Goal: Information Seeking & Learning: Check status

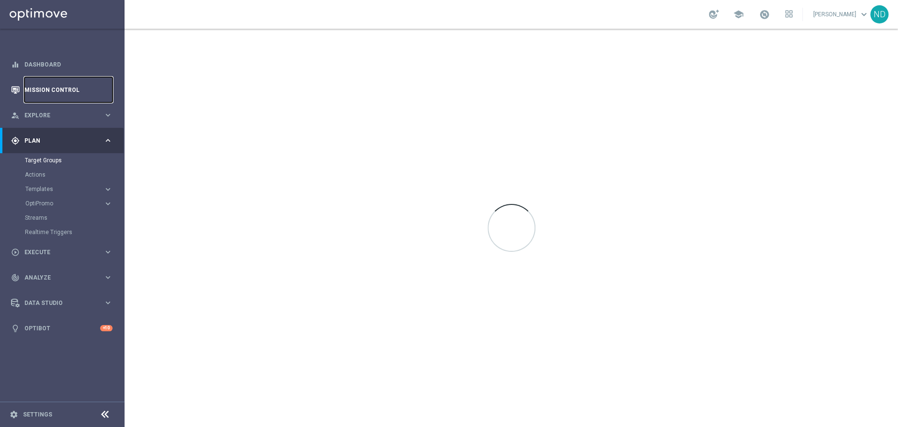
click at [79, 87] on link "Mission Control" at bounding box center [68, 89] width 88 height 25
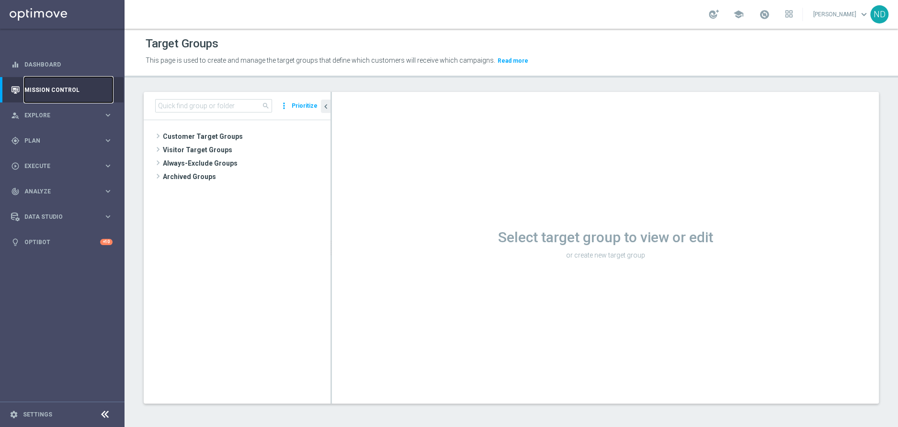
click at [68, 91] on link "Mission Control" at bounding box center [68, 89] width 88 height 25
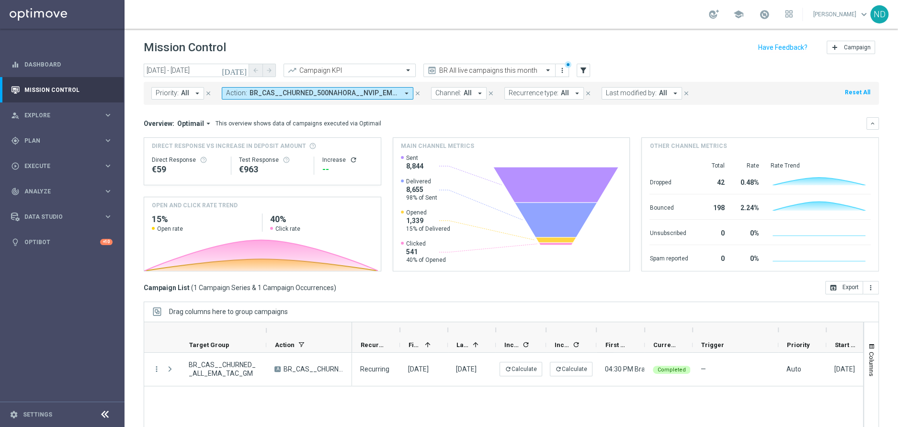
click at [404, 94] on icon "arrow_drop_down" at bounding box center [406, 93] width 9 height 9
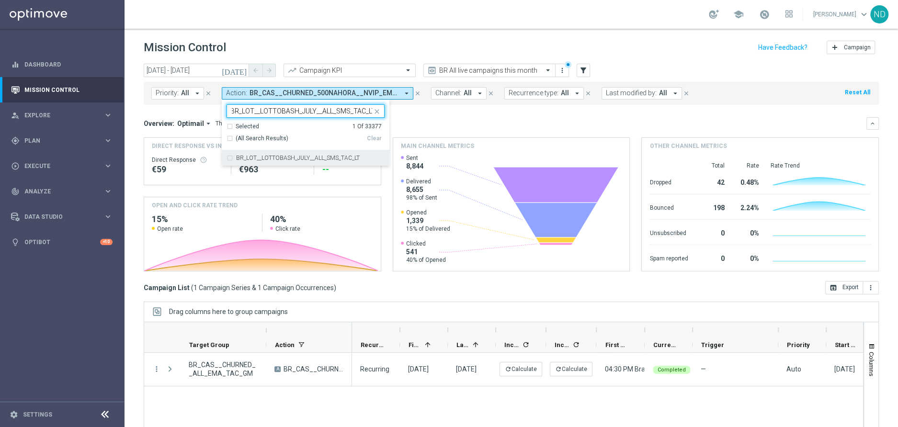
click at [228, 156] on div "BR_LOT__LOTTOBASH_JULY__ALL_SMS_TAC_LT" at bounding box center [306, 157] width 158 height 15
type input "BR_LOT__LOTTOBASH_JULY__ALL_SMS_TAC_LT"
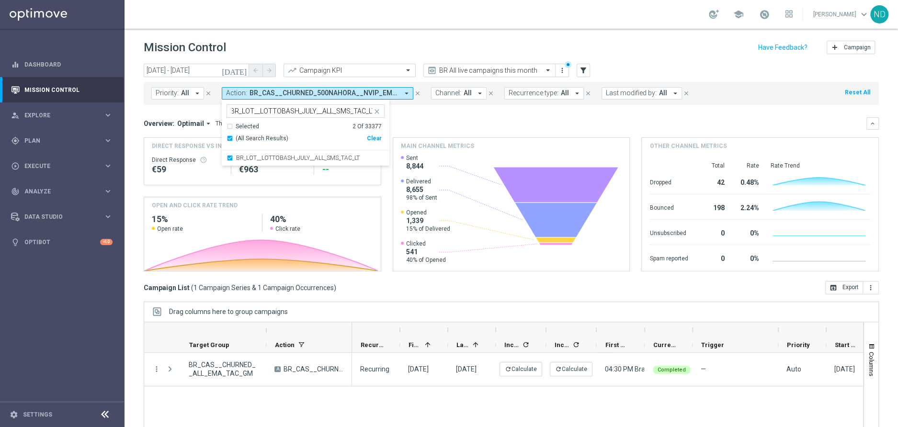
scroll to position [0, 0]
click at [443, 125] on div "Overview: Optimail arrow_drop_down This overview shows data of campaigns execut…" at bounding box center [505, 123] width 723 height 9
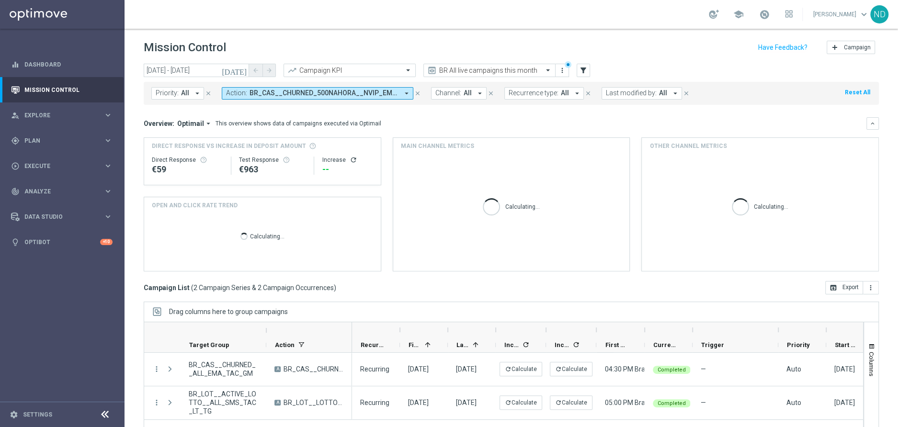
click at [241, 70] on icon "[DATE]" at bounding box center [235, 70] width 26 height 9
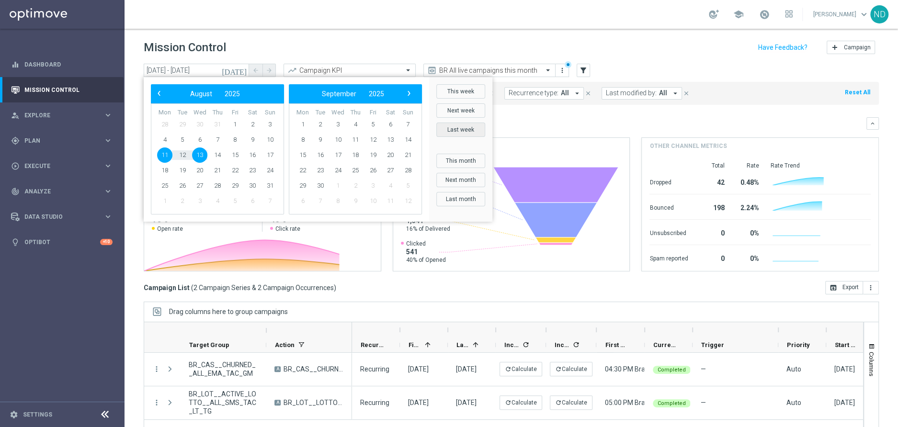
click at [461, 133] on button "Last week" at bounding box center [460, 130] width 49 height 14
type input "11 Aug 2025 - 17 Aug 2025"
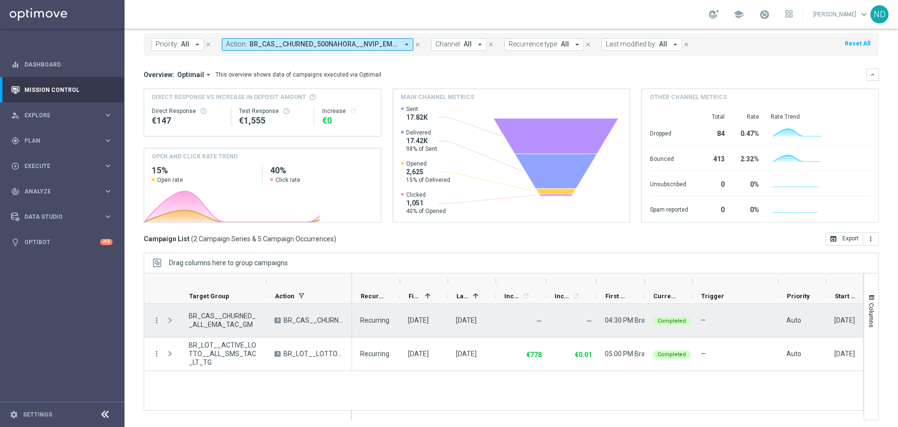
scroll to position [51, 0]
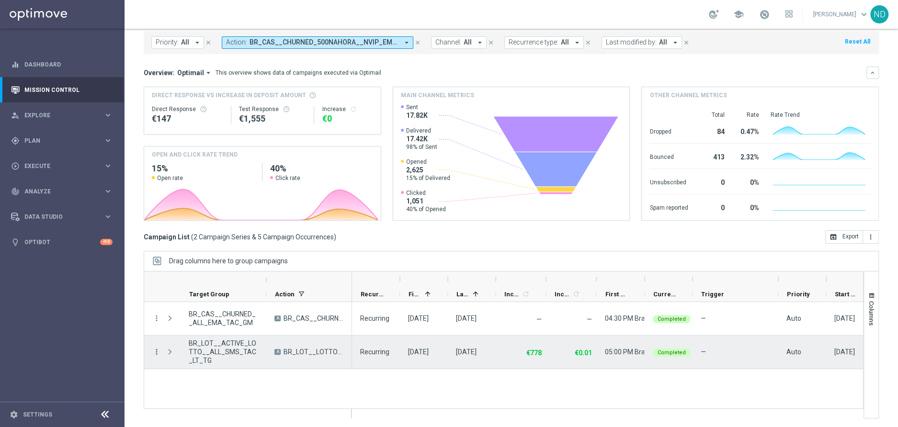
click at [155, 353] on icon "more_vert" at bounding box center [156, 352] width 9 height 9
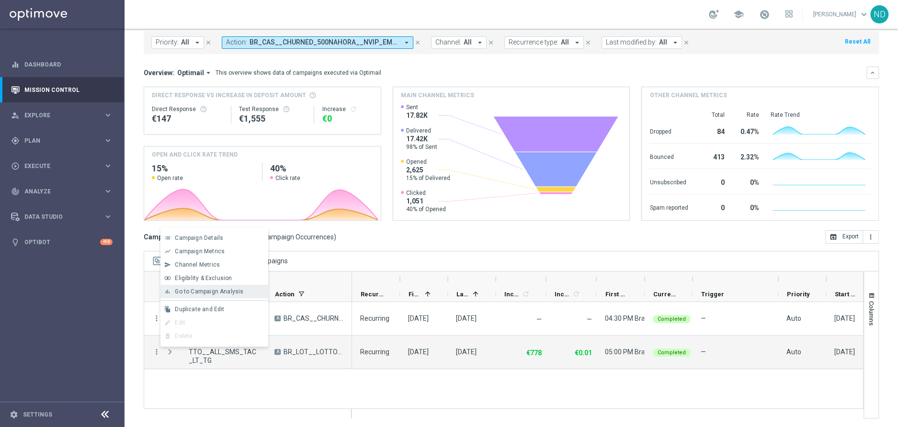
click at [237, 294] on span "Go to Campaign Analysis" at bounding box center [209, 291] width 68 height 7
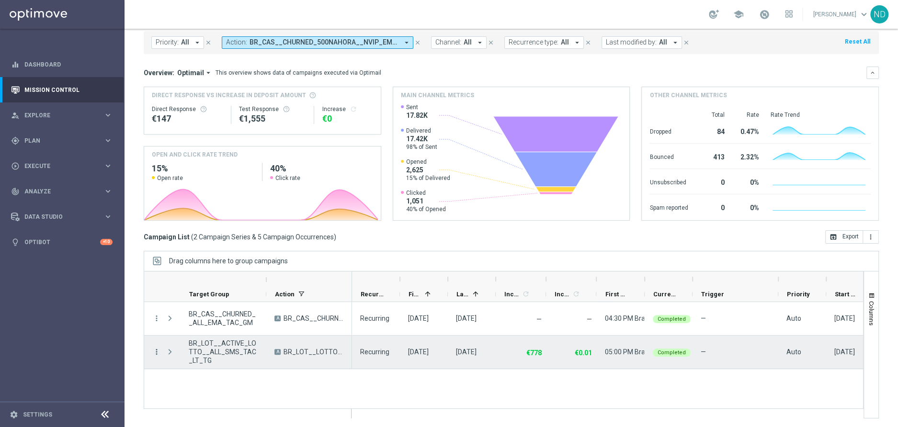
click at [157, 351] on icon "more_vert" at bounding box center [156, 352] width 9 height 9
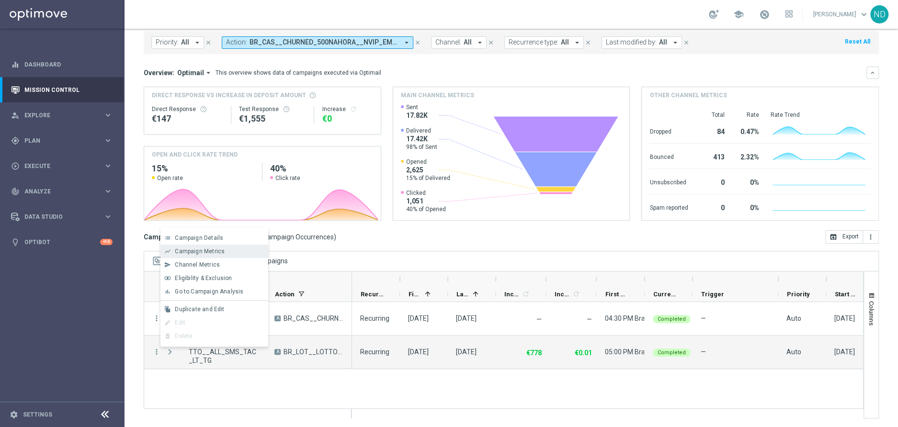
click at [204, 252] on span "Campaign Metrics" at bounding box center [200, 251] width 50 height 7
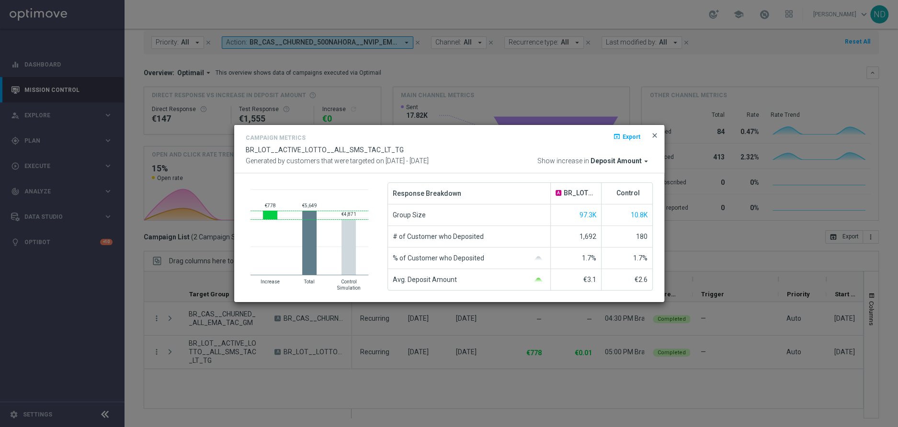
click at [658, 136] on span "close" at bounding box center [655, 136] width 8 height 8
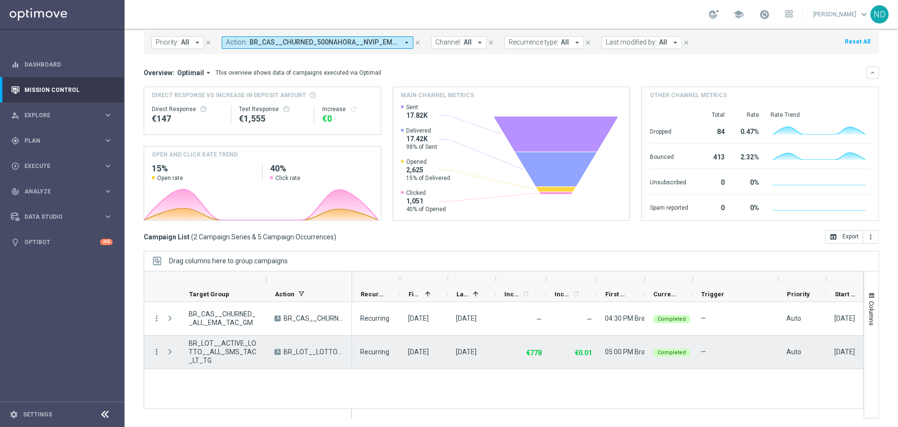
click at [158, 350] on icon "more_vert" at bounding box center [156, 352] width 9 height 9
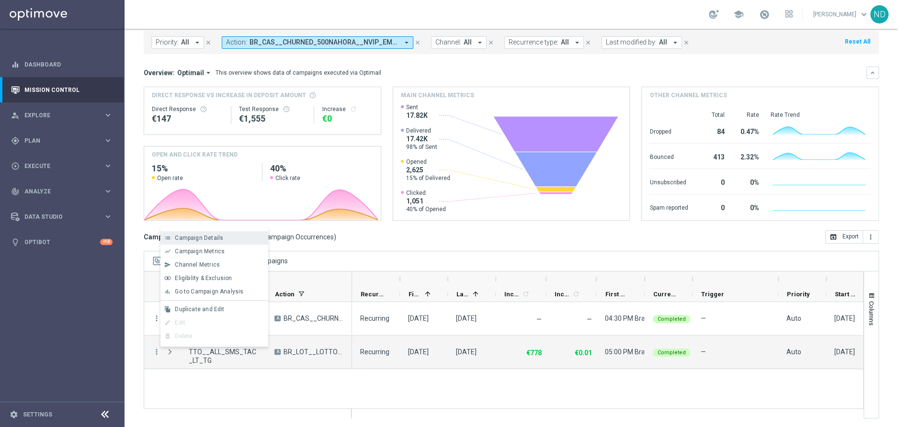
click at [220, 239] on span "Campaign Details" at bounding box center [199, 238] width 48 height 7
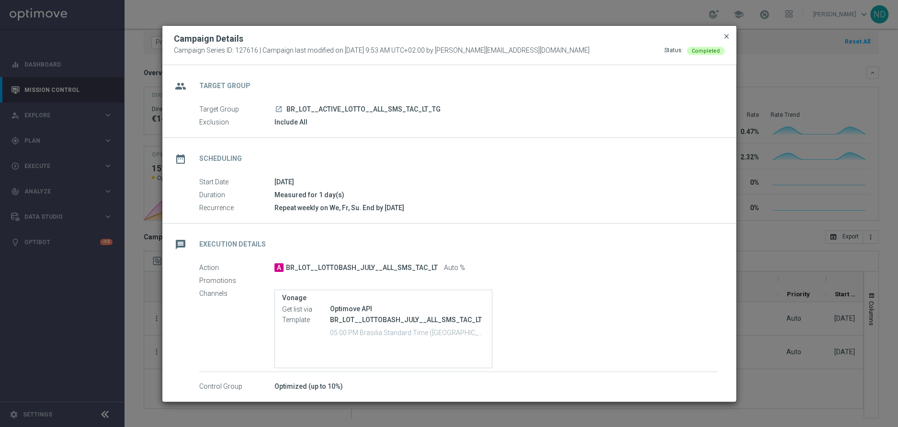
click at [725, 38] on span "close" at bounding box center [727, 37] width 8 height 8
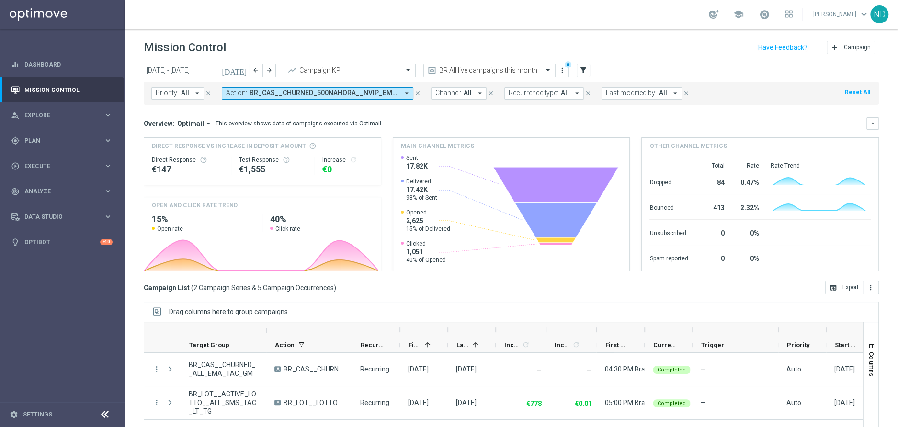
scroll to position [0, 0]
click at [407, 91] on icon "arrow_drop_down" at bounding box center [406, 93] width 9 height 9
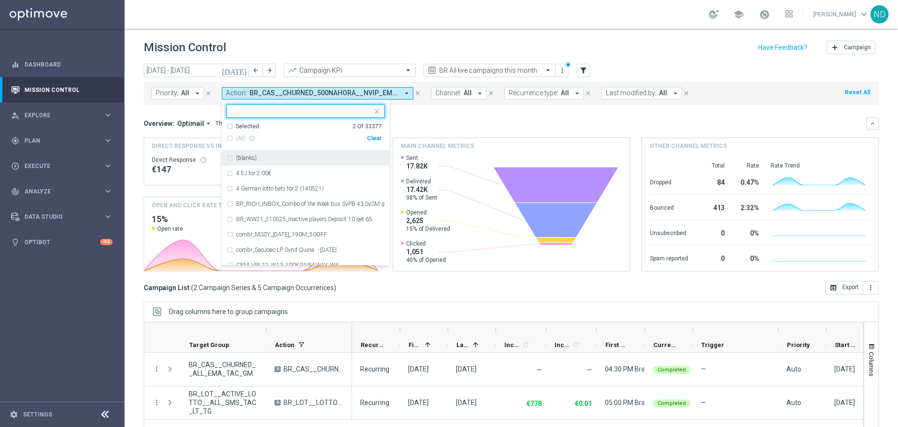
click at [228, 125] on div "Selected 2 Of 33377" at bounding box center [304, 127] width 155 height 8
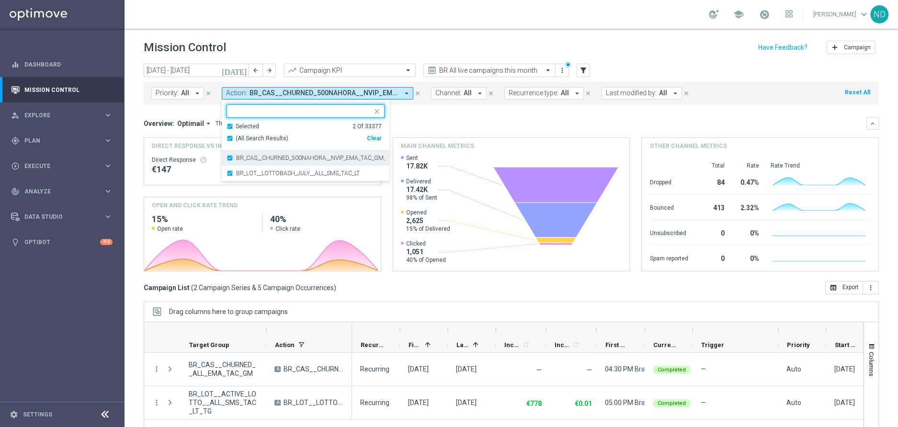
click at [228, 157] on div "BR_CAS__CHURNED_500NAHORA__NVIP_EMA_TAC_GM_W31" at bounding box center [306, 157] width 158 height 15
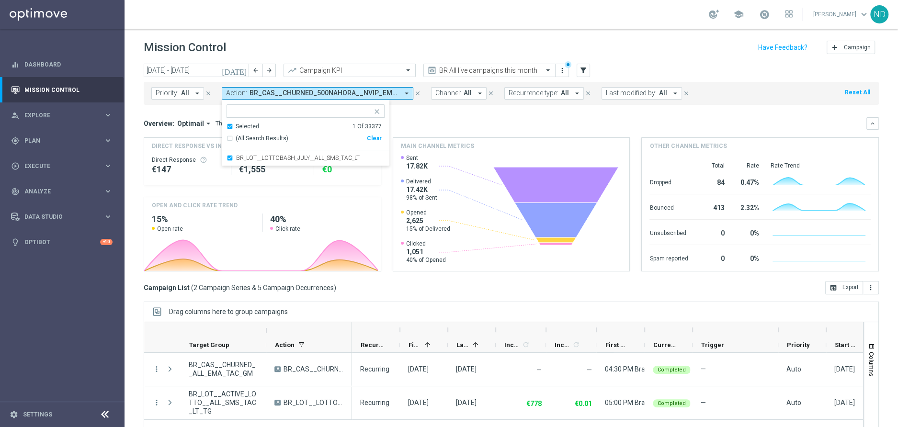
click at [465, 123] on div "Overview: Optimail arrow_drop_down This overview shows data of campaigns execut…" at bounding box center [505, 123] width 723 height 9
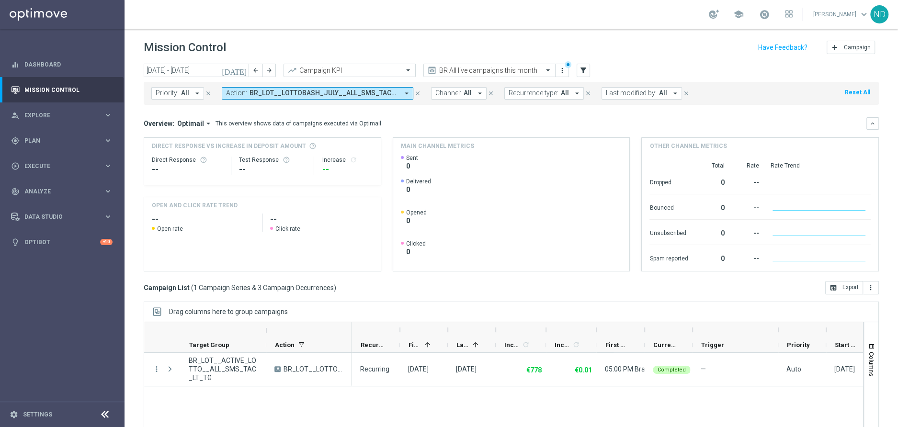
click at [276, 223] on h2 "--" at bounding box center [321, 219] width 103 height 11
click at [288, 234] on rect at bounding box center [261, 252] width 234 height 38
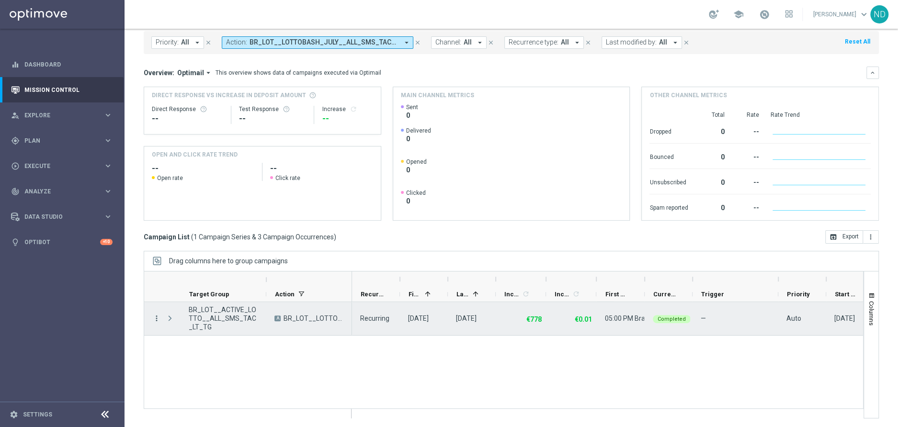
click at [153, 319] on icon "more_vert" at bounding box center [156, 318] width 9 height 9
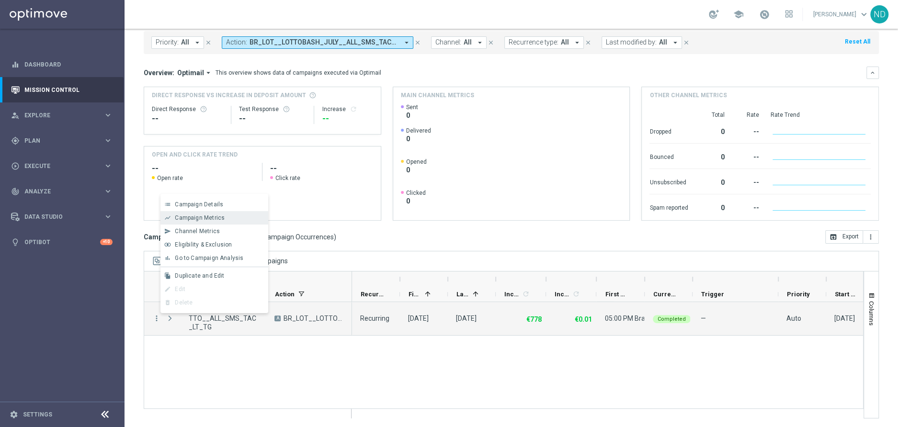
click at [205, 217] on span "Campaign Metrics" at bounding box center [200, 218] width 50 height 7
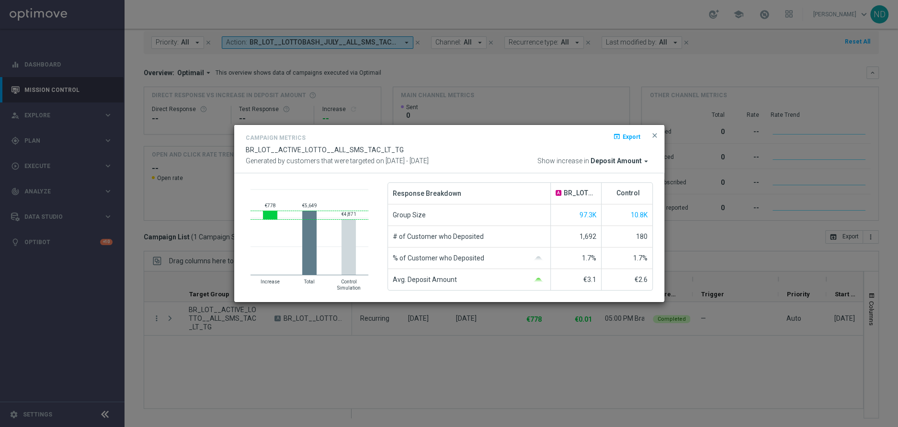
click at [640, 160] on span "Deposit Amount" at bounding box center [616, 161] width 51 height 9
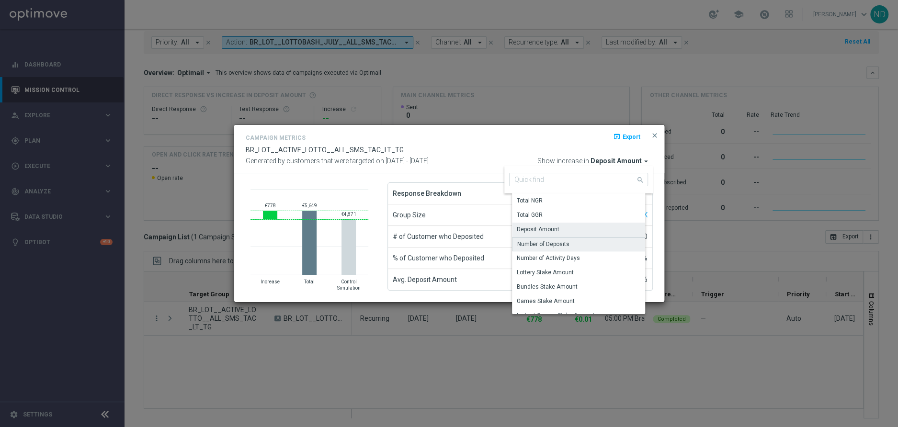
click at [568, 243] on div "Number of Deposits" at bounding box center [582, 244] width 140 height 14
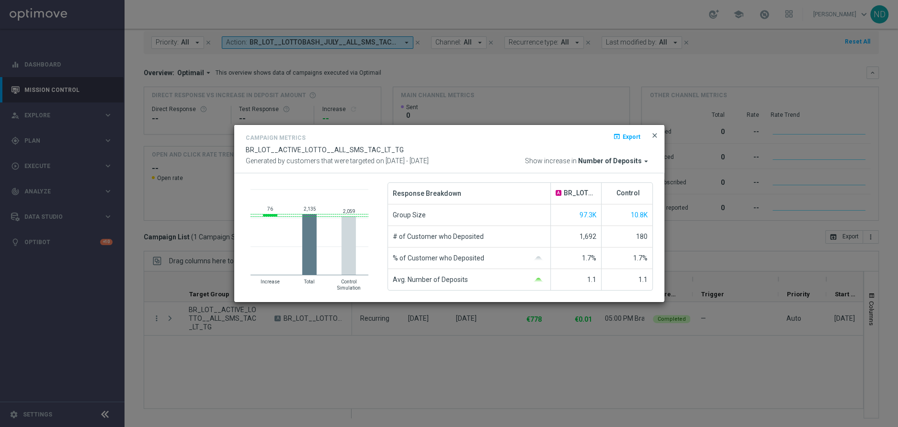
click at [658, 136] on span "close" at bounding box center [655, 136] width 8 height 8
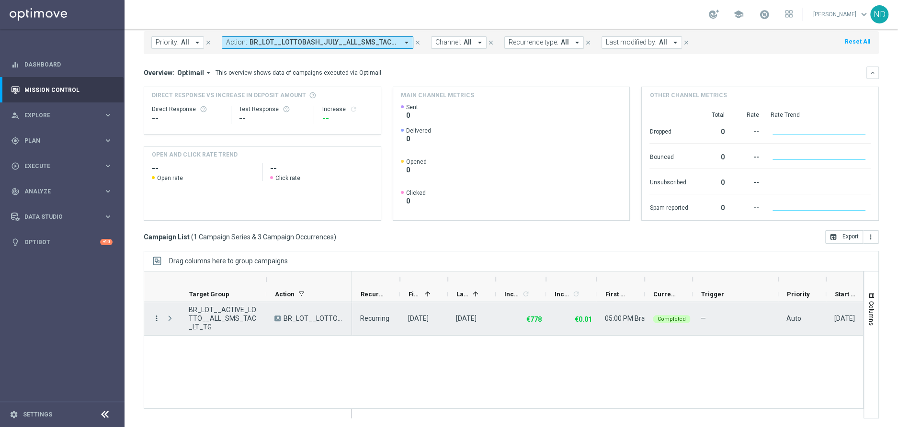
click at [153, 319] on icon "more_vert" at bounding box center [156, 318] width 9 height 9
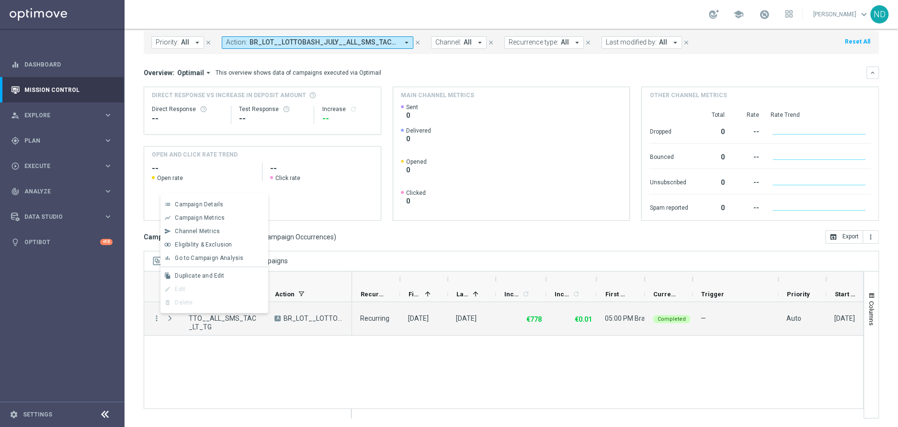
click at [246, 375] on div "more_vert BR_LOT__ACTIVE_LOTTO__ALL_SMS_TAC_LT_TG A BR_LOT__LOTTOBASH_JULY__ALL…" at bounding box center [504, 355] width 720 height 107
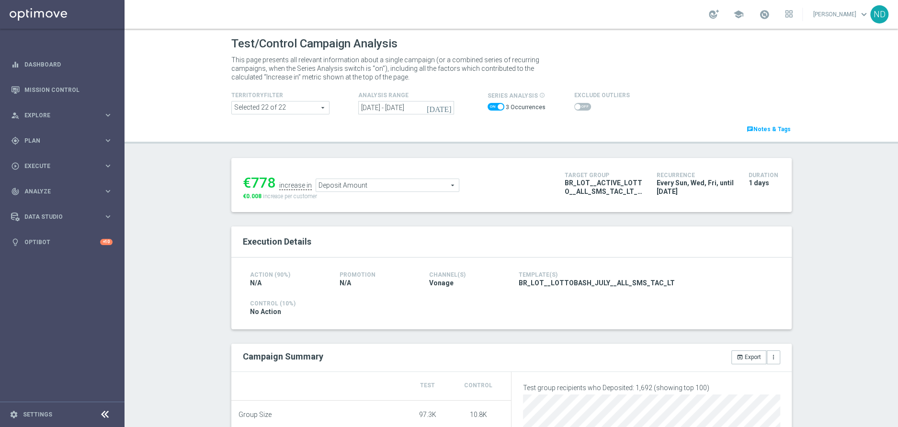
scroll to position [215, 0]
